Goal: Task Accomplishment & Management: Manage account settings

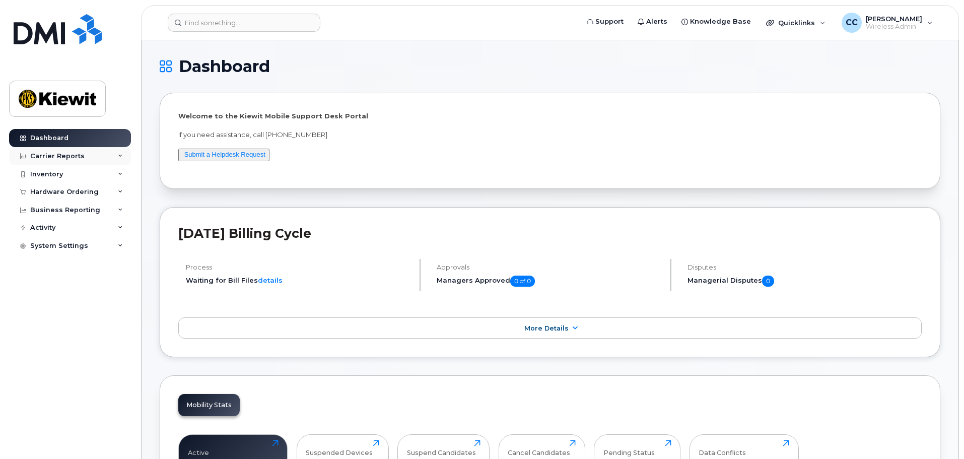
click at [70, 160] on div "Carrier Reports" at bounding box center [57, 156] width 54 height 8
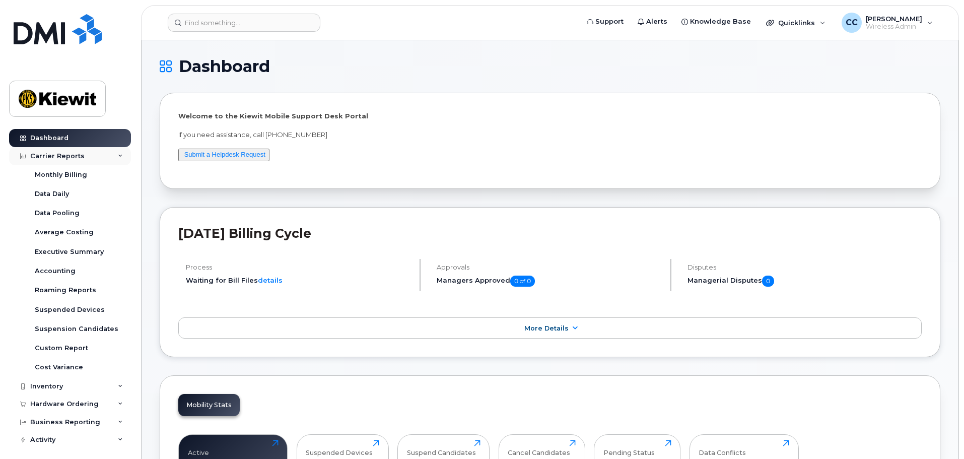
click at [70, 160] on div "Carrier Reports" at bounding box center [57, 156] width 54 height 8
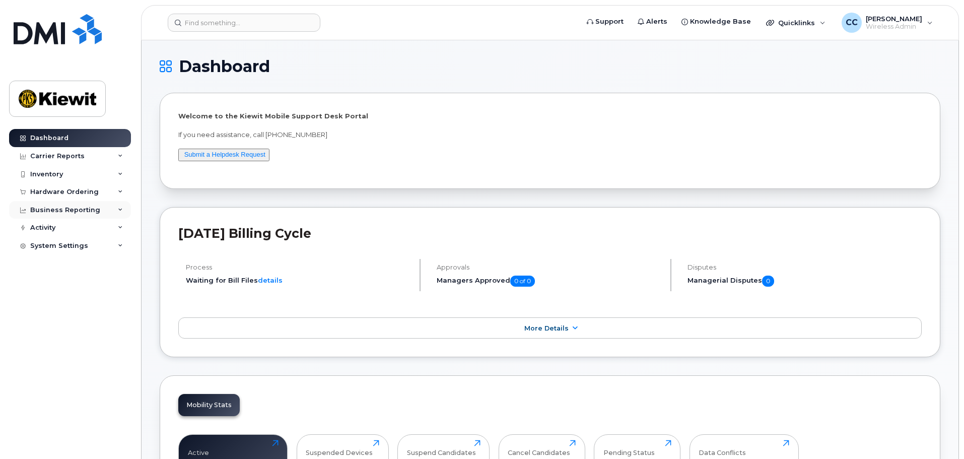
click at [66, 212] on div "Business Reporting" at bounding box center [65, 210] width 70 height 8
click at [64, 228] on div "Activity" at bounding box center [70, 228] width 122 height 18
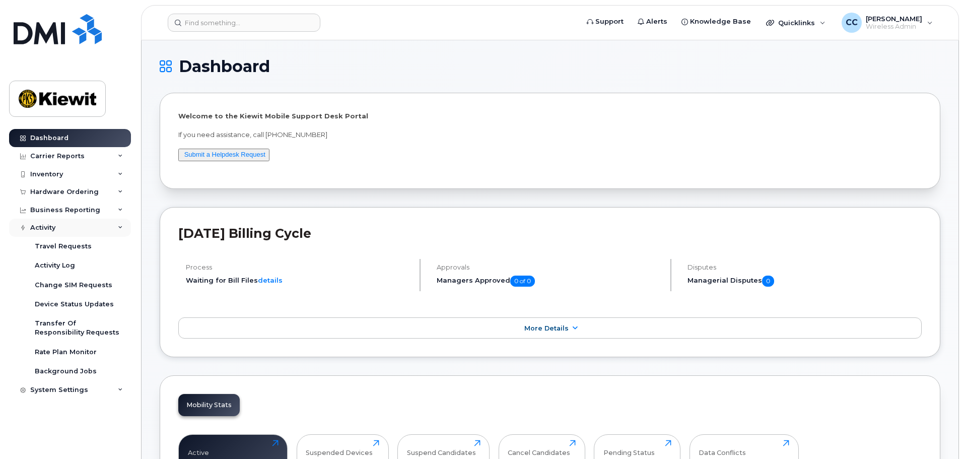
click at [64, 228] on div "Activity" at bounding box center [70, 228] width 122 height 18
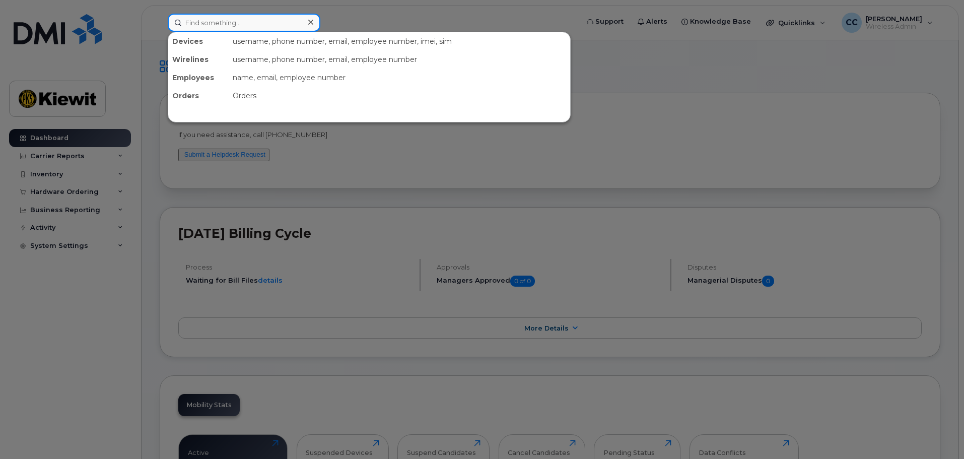
click at [255, 18] on input at bounding box center [244, 23] width 153 height 18
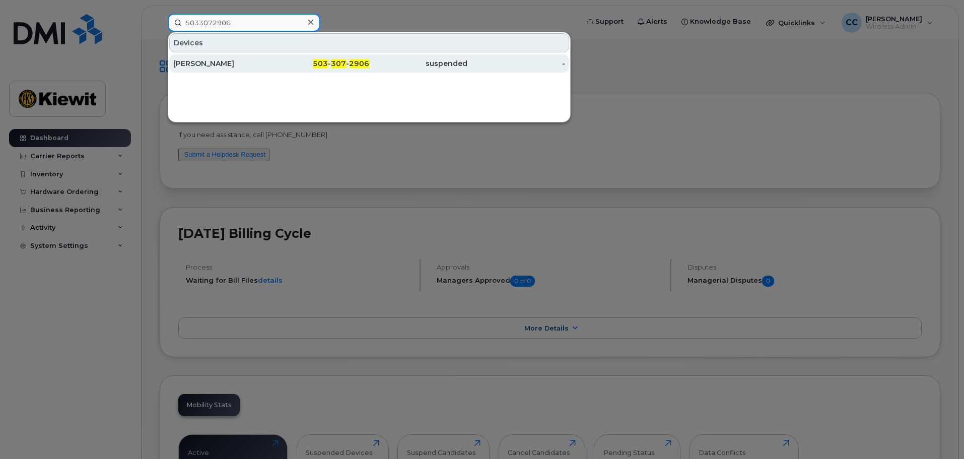
type input "5033072906"
click at [270, 62] on div "[PERSON_NAME]" at bounding box center [222, 63] width 98 height 10
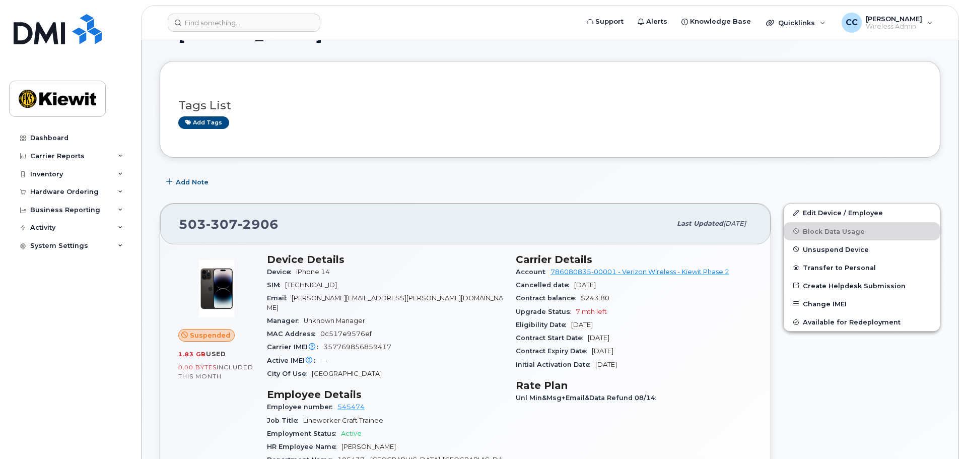
scroll to position [50, 0]
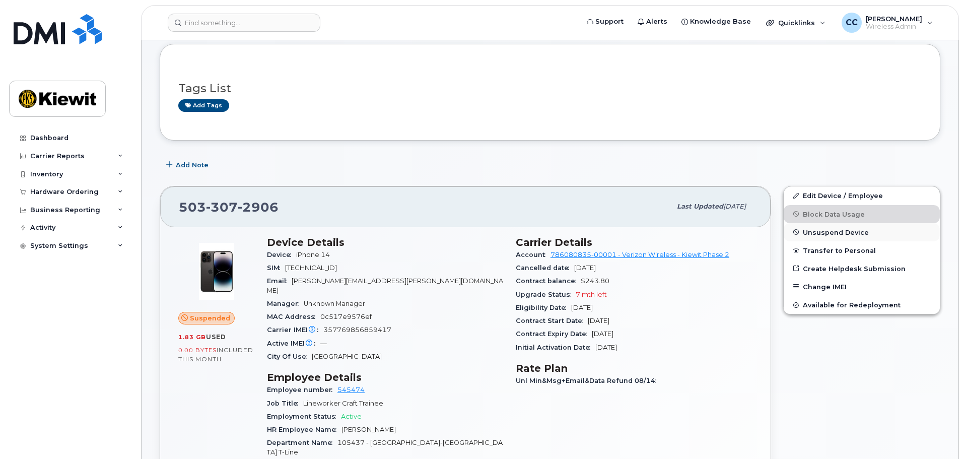
click at [835, 235] on span "Unsuspend Device" at bounding box center [836, 232] width 66 height 8
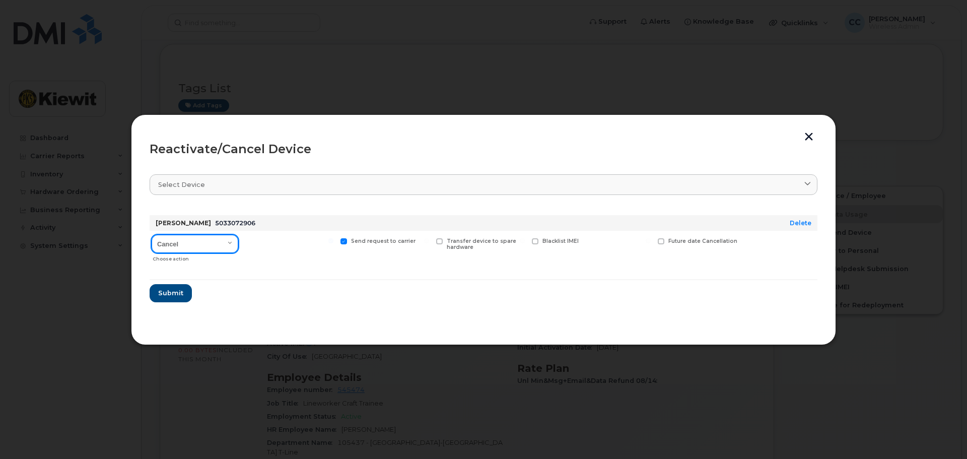
click at [208, 243] on select "Cancel Reactivate" at bounding box center [195, 244] width 87 height 18
select select "[object Object]"
click at [152, 235] on select "Cancel Reactivate" at bounding box center [195, 244] width 87 height 18
click at [172, 295] on span "Submit" at bounding box center [170, 293] width 25 height 10
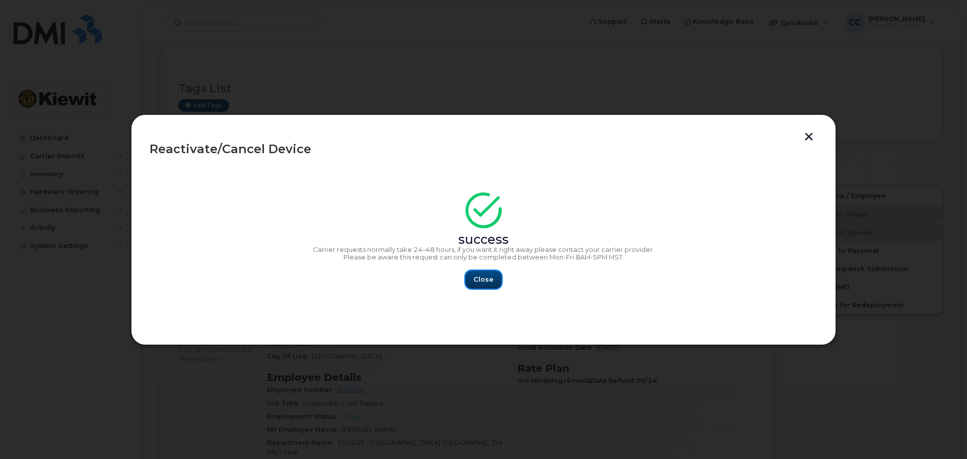
click at [474, 277] on button "Close" at bounding box center [484, 280] width 36 height 18
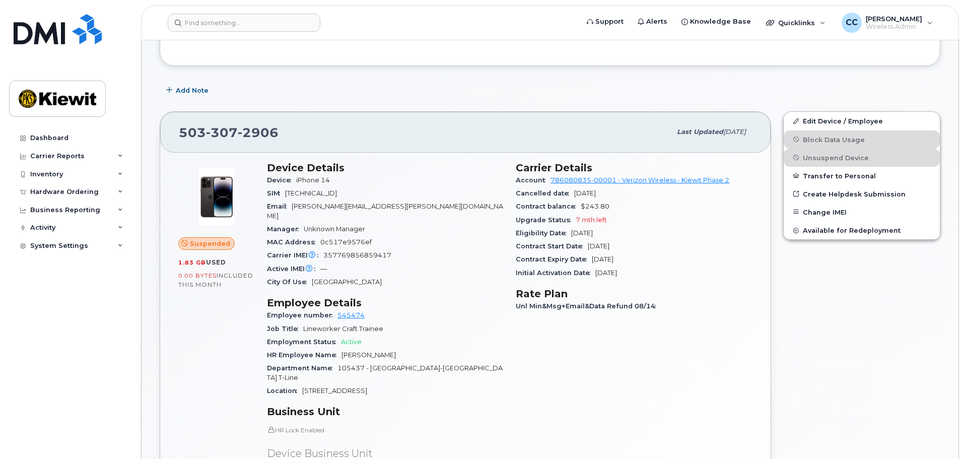
scroll to position [0, 0]
